Goal: Task Accomplishment & Management: Use online tool/utility

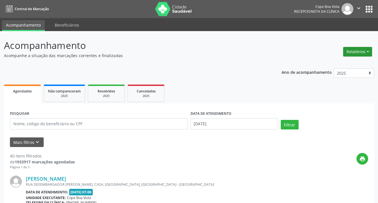
click at [366, 51] on button "Relatórios" at bounding box center [357, 52] width 29 height 10
click at [333, 65] on link "Agendamentos" at bounding box center [341, 64] width 61 height 8
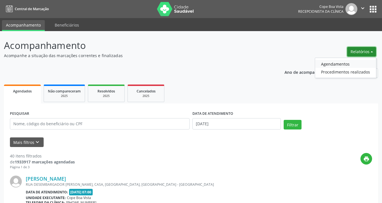
select select "9"
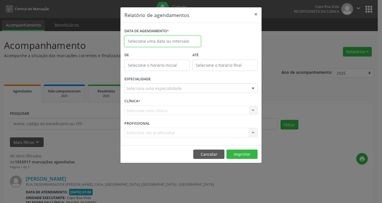
click at [155, 41] on input "text" at bounding box center [162, 41] width 77 height 11
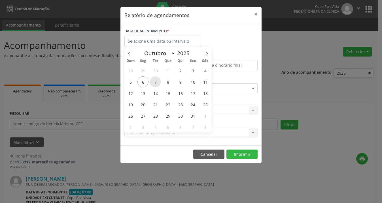
click at [157, 81] on span "7" at bounding box center [155, 82] width 11 height 11
type input "[DATE]"
click at [156, 83] on span "7" at bounding box center [155, 82] width 11 height 11
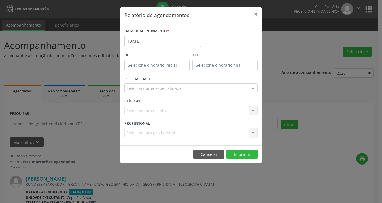
type input "12:00"
click at [153, 66] on input "12:00" at bounding box center [156, 65] width 65 height 11
click at [255, 13] on button "×" at bounding box center [255, 14] width 11 height 14
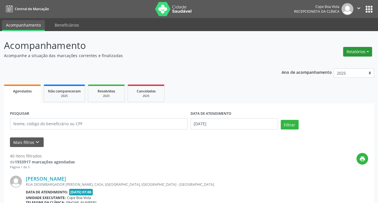
click at [358, 51] on button "Relatórios" at bounding box center [357, 52] width 29 height 10
click at [341, 64] on link "Agendamentos" at bounding box center [341, 64] width 61 height 8
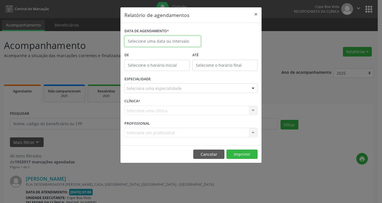
click at [150, 43] on input "text" at bounding box center [162, 41] width 77 height 11
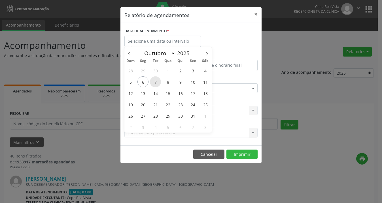
click at [151, 83] on span "7" at bounding box center [155, 82] width 11 height 11
type input "[DATE]"
click at [151, 83] on span "7" at bounding box center [155, 82] width 11 height 11
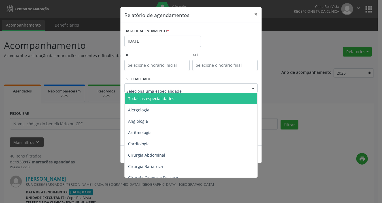
click at [148, 100] on span "Todas as especialidades" at bounding box center [151, 98] width 46 height 5
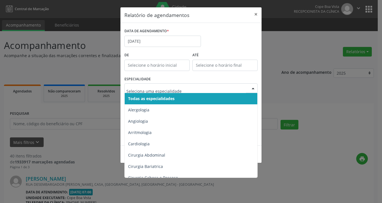
click at [162, 98] on span "Todas as especialidades" at bounding box center [151, 98] width 46 height 5
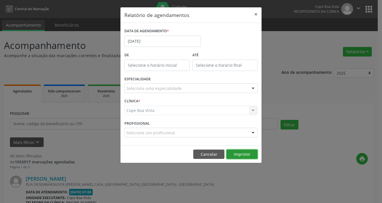
click at [233, 156] on button "Imprimir" at bounding box center [241, 155] width 31 height 10
